Goal: Register for event/course

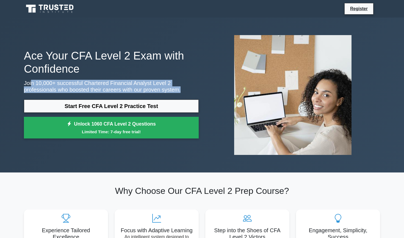
drag, startPoint x: 30, startPoint y: 83, endPoint x: 180, endPoint y: 91, distance: 149.9
click at [180, 91] on p "Join 10,000+ successful Chartered Financial Analyst Level 2 professionals who b…" at bounding box center [111, 86] width 175 height 13
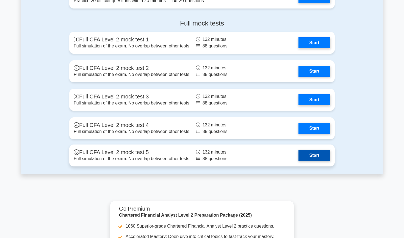
scroll to position [774, 0]
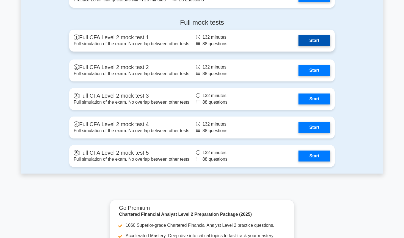
click at [304, 42] on link "Start" at bounding box center [314, 40] width 32 height 11
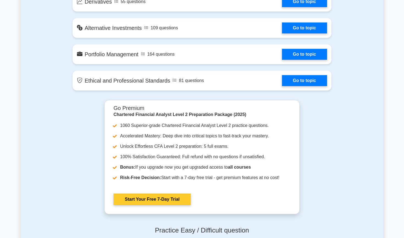
scroll to position [491, 0]
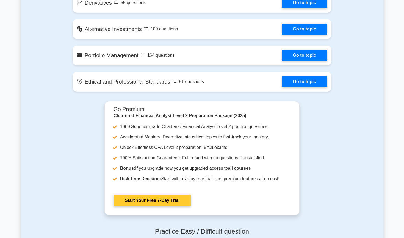
click at [174, 198] on link "Start Your Free 7-Day Trial" at bounding box center [151, 201] width 77 height 12
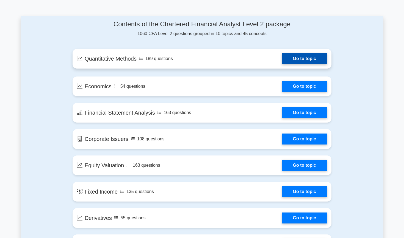
scroll to position [272, 0]
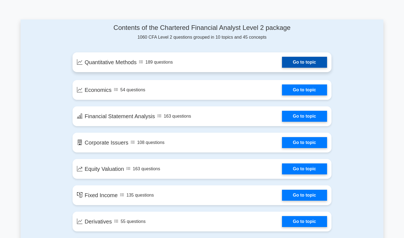
click at [312, 59] on link "Go to topic" at bounding box center [304, 62] width 45 height 11
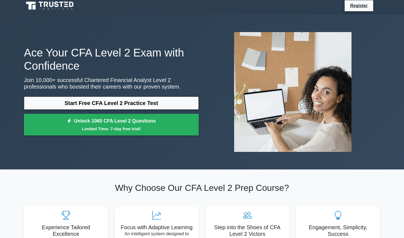
scroll to position [3, 0]
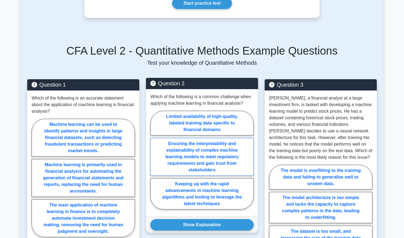
scroll to position [225, 0]
